Goal: Information Seeking & Learning: Find specific fact

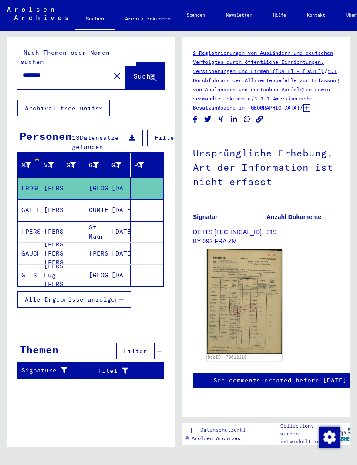
click at [112, 72] on mat-icon "close" at bounding box center [117, 76] width 10 height 10
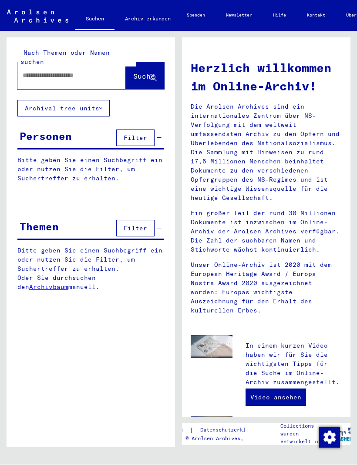
click at [141, 134] on span "Filter" at bounding box center [135, 138] width 23 height 8
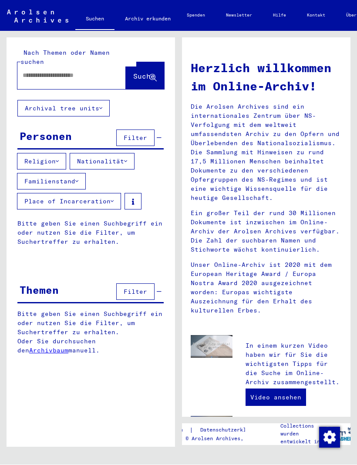
click at [57, 154] on button "Religion" at bounding box center [41, 162] width 49 height 17
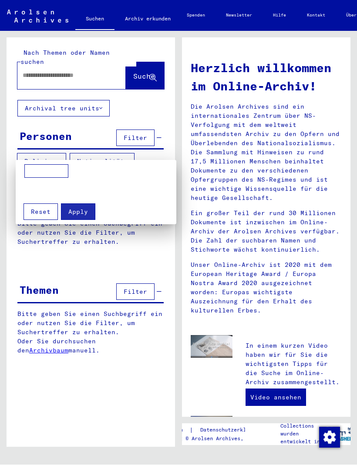
click at [117, 139] on div at bounding box center [178, 232] width 357 height 465
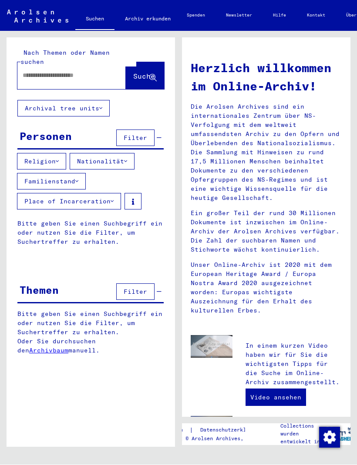
click at [113, 154] on button "Nationalität" at bounding box center [102, 162] width 65 height 17
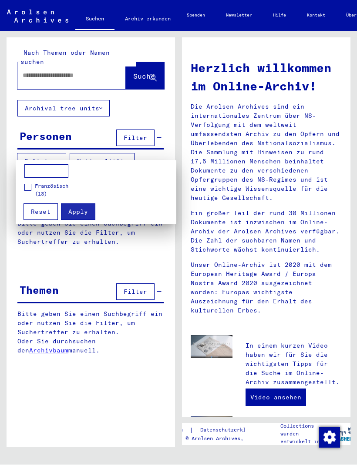
click at [59, 171] on input at bounding box center [46, 172] width 44 height 14
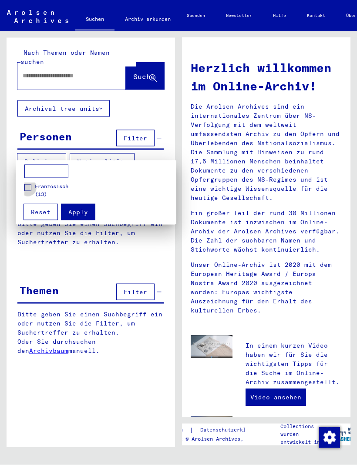
click at [27, 191] on span at bounding box center [27, 187] width 7 height 7
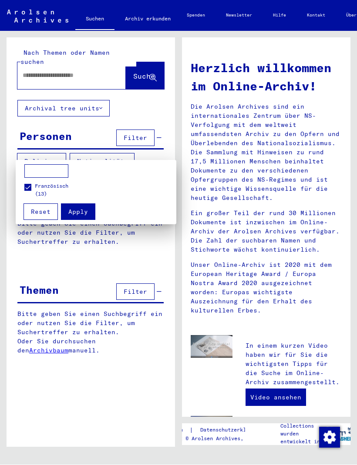
click at [85, 215] on span "Apply" at bounding box center [78, 212] width 20 height 8
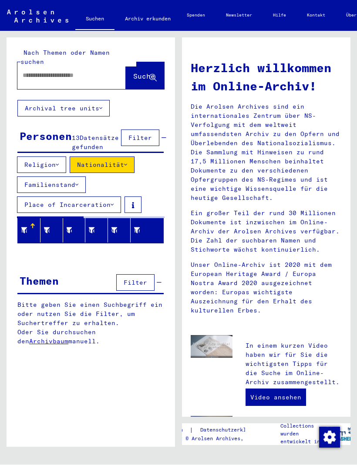
click at [78, 71] on input "text" at bounding box center [61, 75] width 77 height 9
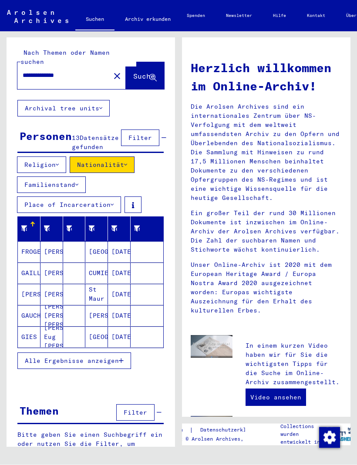
type input "**********"
click at [159, 90] on div "**********" at bounding box center [91, 69] width 168 height 63
click at [153, 75] on icon at bounding box center [152, 78] width 7 height 7
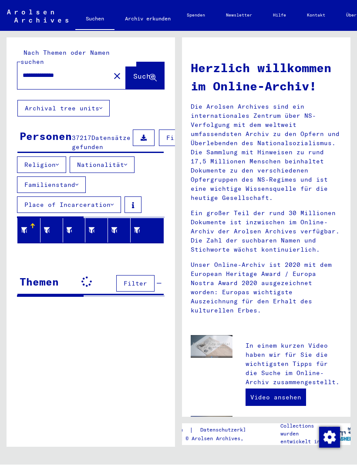
click at [132, 371] on div "**********" at bounding box center [91, 246] width 168 height 416
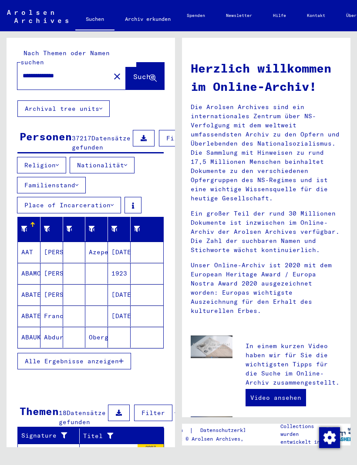
click at [110, 367] on button "Alle Ergebnisse anzeigen" at bounding box center [74, 361] width 114 height 17
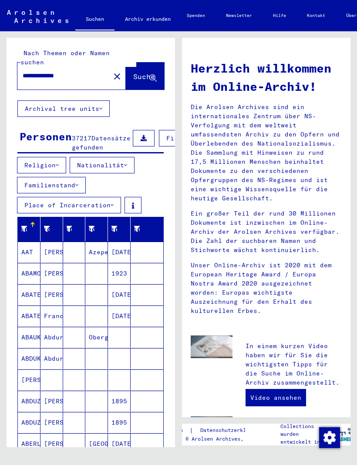
click at [127, 167] on icon at bounding box center [125, 165] width 3 height 6
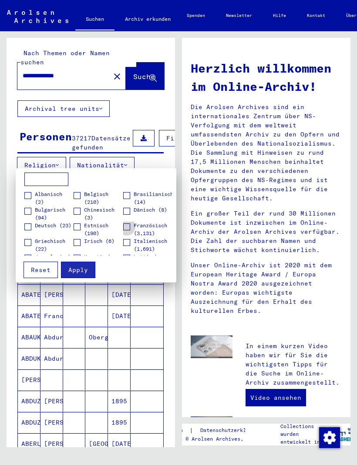
click at [130, 229] on label "Französisch (3,131)" at bounding box center [147, 230] width 49 height 16
click at [80, 275] on button "Apply" at bounding box center [78, 270] width 34 height 17
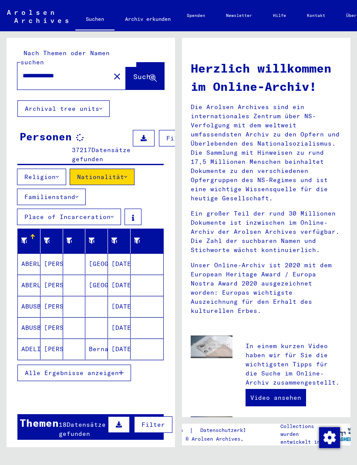
click at [105, 365] on button "Alle Ergebnisse anzeigen" at bounding box center [74, 373] width 114 height 17
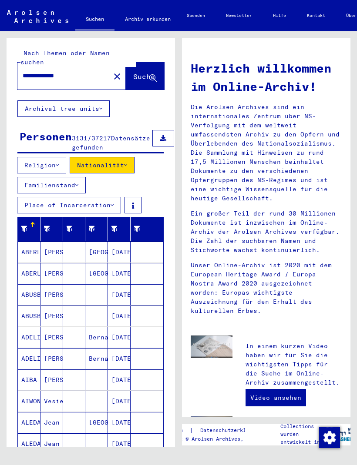
click at [177, 198] on div "**********" at bounding box center [89, 239] width 178 height 416
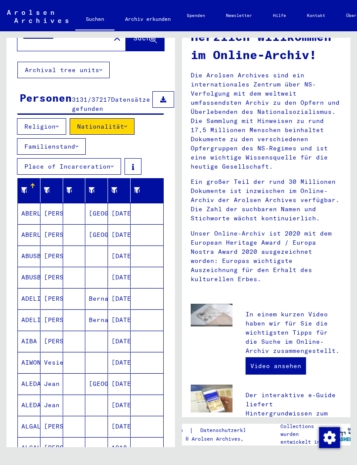
scroll to position [39, 0]
click at [113, 194] on icon at bounding box center [114, 190] width 6 height 6
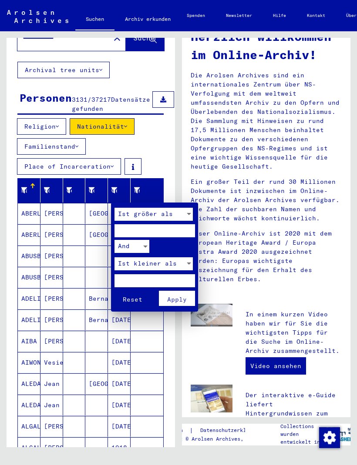
click at [164, 151] on div at bounding box center [178, 232] width 357 height 465
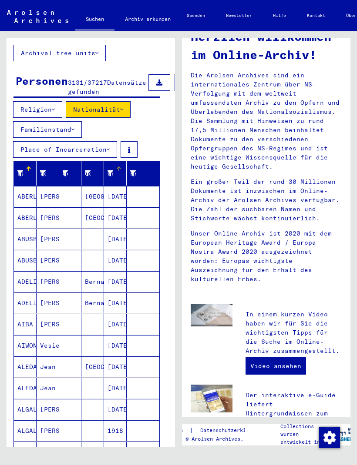
scroll to position [54, 4]
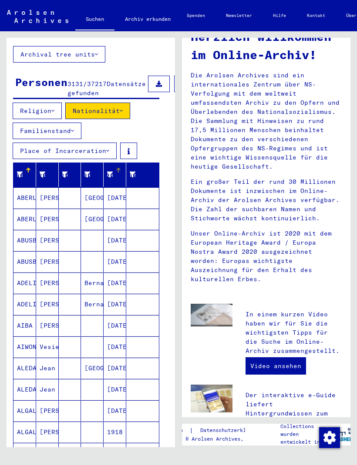
click at [113, 178] on icon at bounding box center [110, 175] width 6 height 6
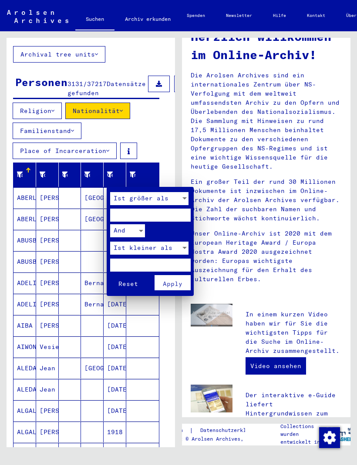
click at [182, 197] on div at bounding box center [184, 198] width 4 height 2
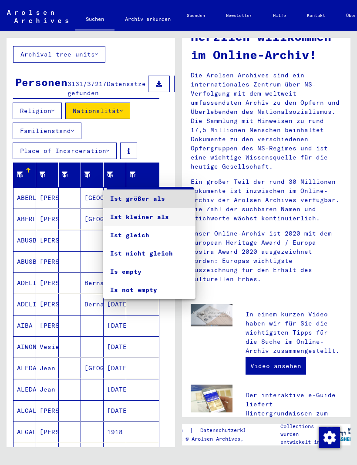
click at [156, 221] on span "Ist kleiner als" at bounding box center [149, 217] width 78 height 18
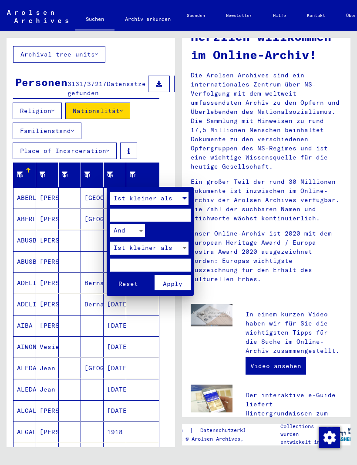
click at [165, 219] on input "number" at bounding box center [150, 215] width 80 height 13
type input "**"
click at [164, 265] on input "number" at bounding box center [150, 265] width 80 height 13
type input "**"
click at [173, 244] on div "Ist kleiner als" at bounding box center [145, 248] width 70 height 13
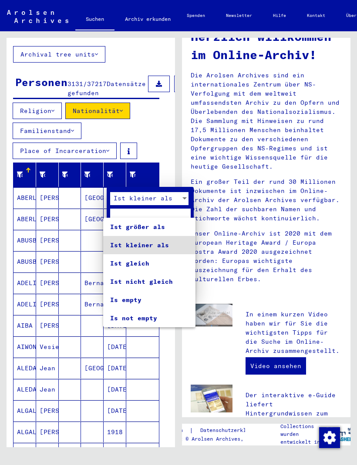
click at [173, 197] on div at bounding box center [178, 232] width 357 height 465
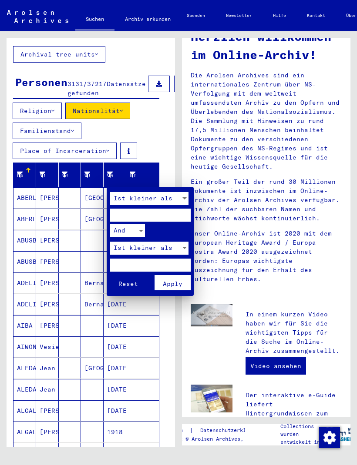
click at [172, 195] on div "Ist kleiner als" at bounding box center [145, 198] width 70 height 13
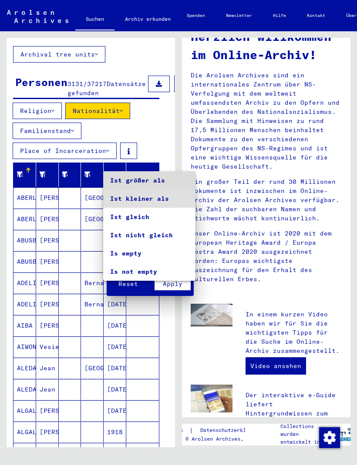
click at [169, 184] on span "Ist größer als" at bounding box center [149, 180] width 78 height 18
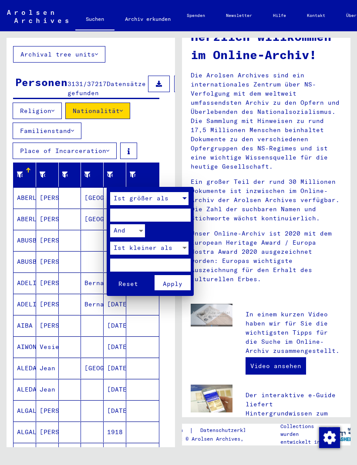
click at [180, 285] on button "Apply" at bounding box center [172, 282] width 36 height 15
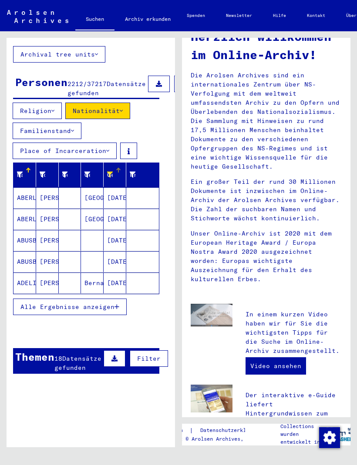
click at [114, 315] on button "Alle Ergebnisse anzeigen" at bounding box center [70, 307] width 114 height 17
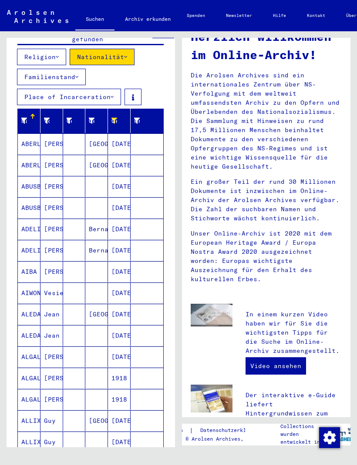
scroll to position [108, 0]
click at [107, 323] on mat-cell "[GEOGRAPHIC_DATA]" at bounding box center [96, 314] width 23 height 21
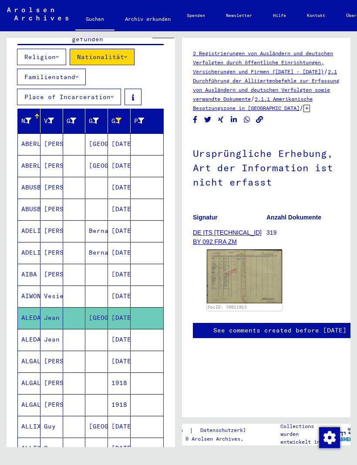
click at [264, 281] on img at bounding box center [244, 277] width 75 height 54
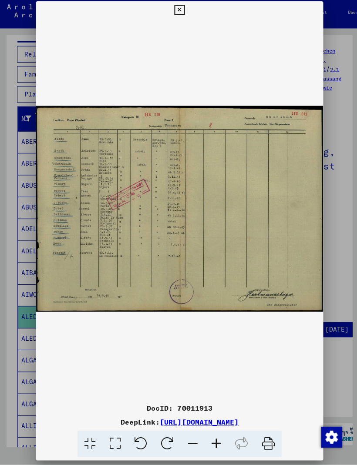
click at [337, 61] on div at bounding box center [178, 232] width 357 height 465
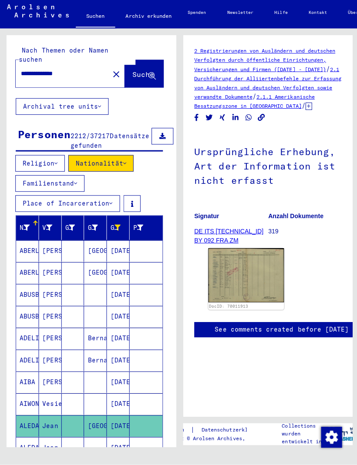
scroll to position [0, 2]
click at [110, 71] on mat-icon "close" at bounding box center [115, 76] width 10 height 10
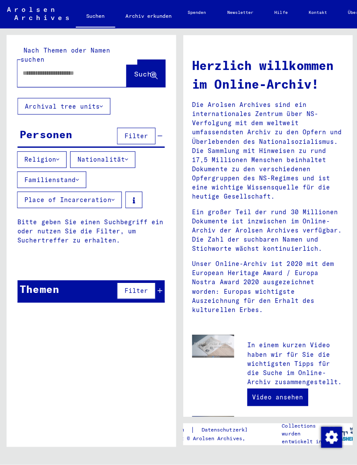
click at [91, 71] on input "text" at bounding box center [61, 75] width 77 height 9
click at [83, 71] on input "text" at bounding box center [61, 75] width 77 height 9
click at [91, 71] on input "text" at bounding box center [61, 75] width 77 height 9
click at [92, 71] on input "text" at bounding box center [61, 75] width 77 height 9
click at [44, 71] on input "text" at bounding box center [61, 75] width 77 height 9
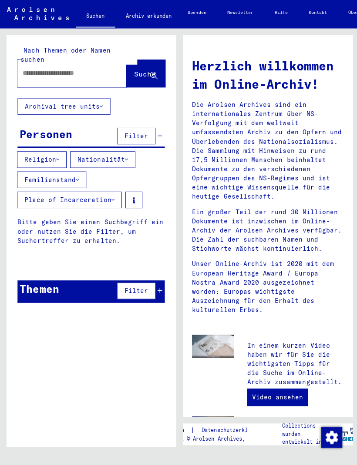
paste input "**********"
type input "**********"
click at [112, 71] on mat-icon "close" at bounding box center [117, 76] width 10 height 10
click at [78, 71] on input "text" at bounding box center [61, 75] width 77 height 9
